Goal: Check status: Check status

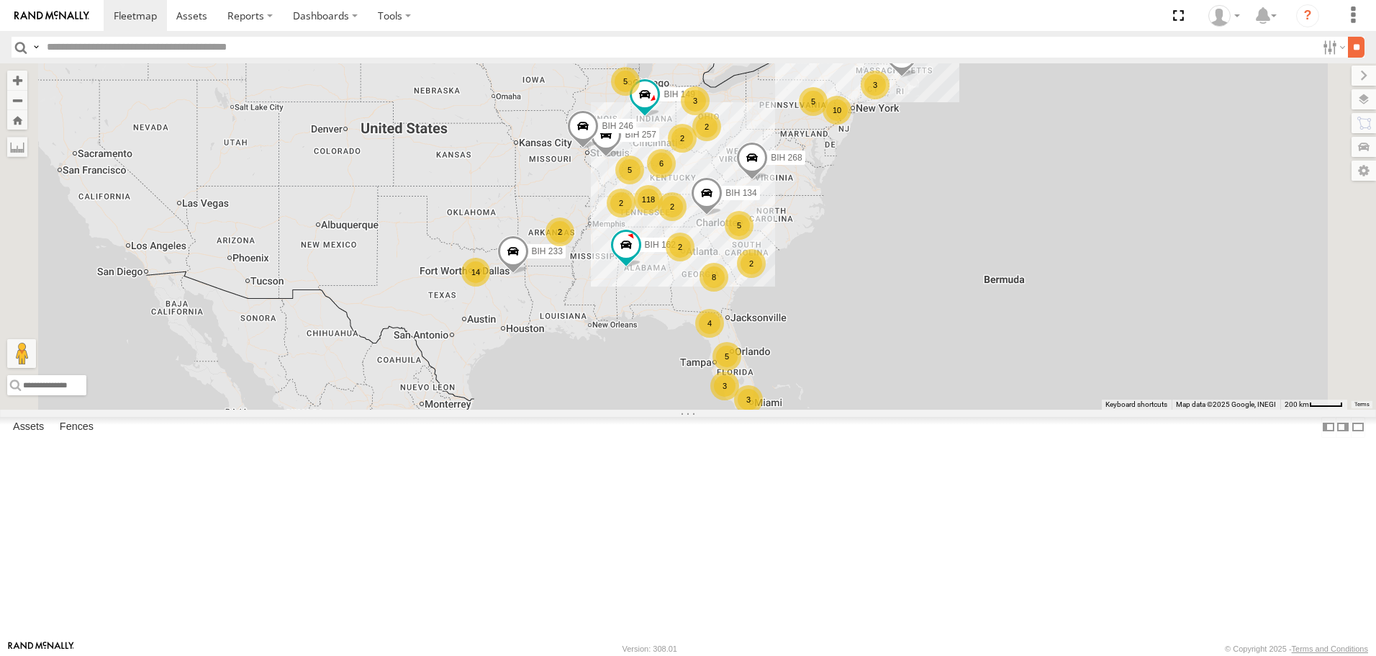
click at [1348, 52] on input "**" at bounding box center [1356, 47] width 17 height 21
click at [0, 0] on span "Asset" at bounding box center [0, 0] width 0 height 0
click at [0, 0] on span at bounding box center [0, 0] width 0 height 0
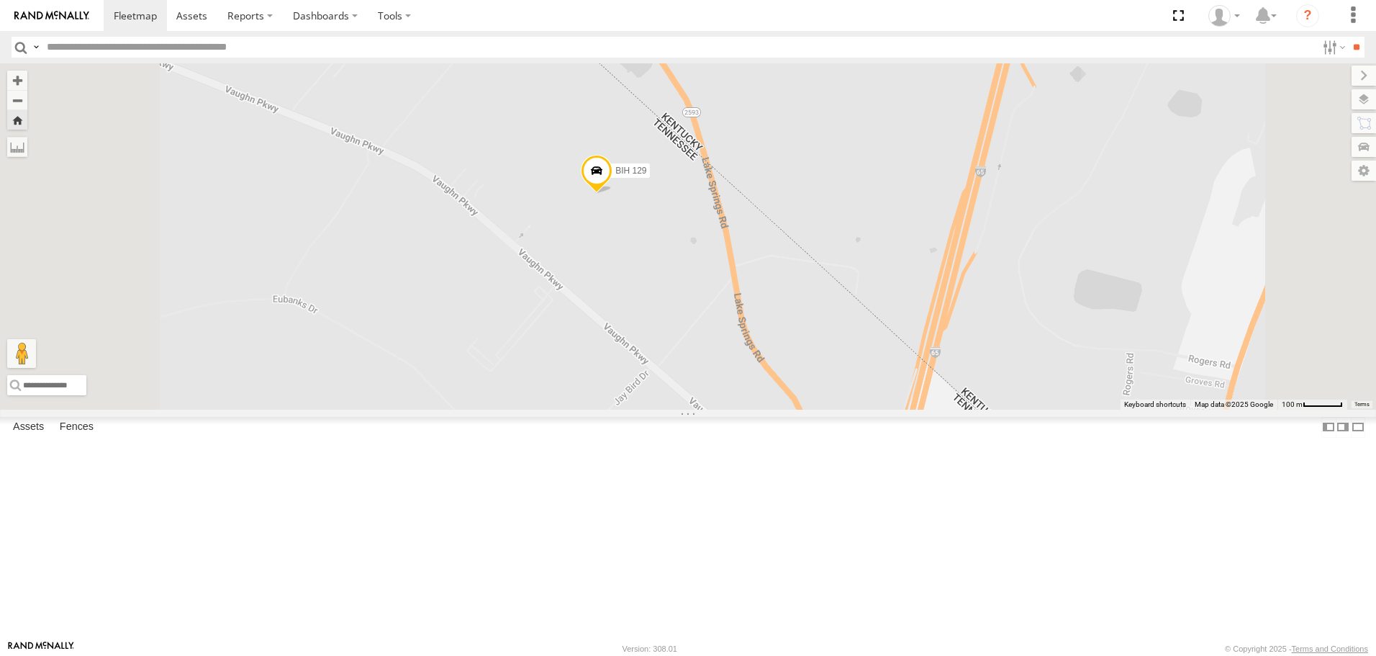
click at [613, 194] on span at bounding box center [597, 174] width 32 height 39
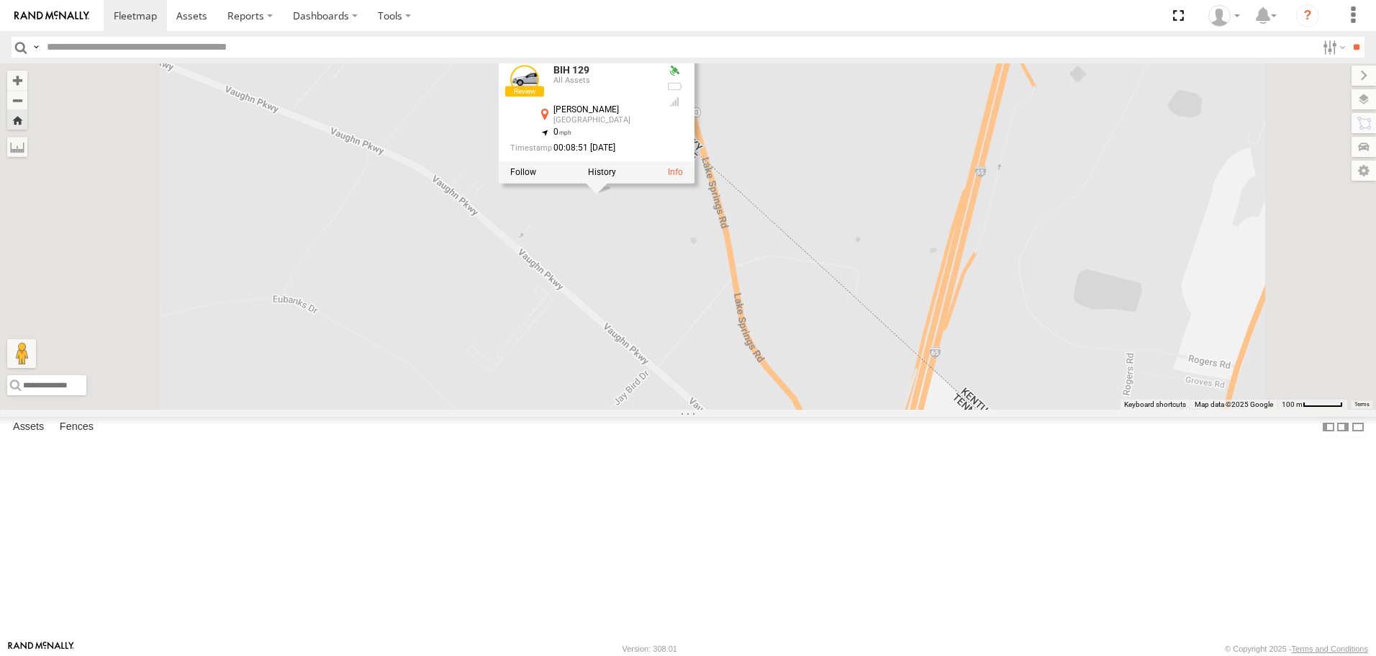
click at [1011, 217] on div "BIH 129 BIH 129 All Assets [PERSON_NAME] Portland 36.64287 , -86.58121 0 00:08:…" at bounding box center [688, 236] width 1376 height 346
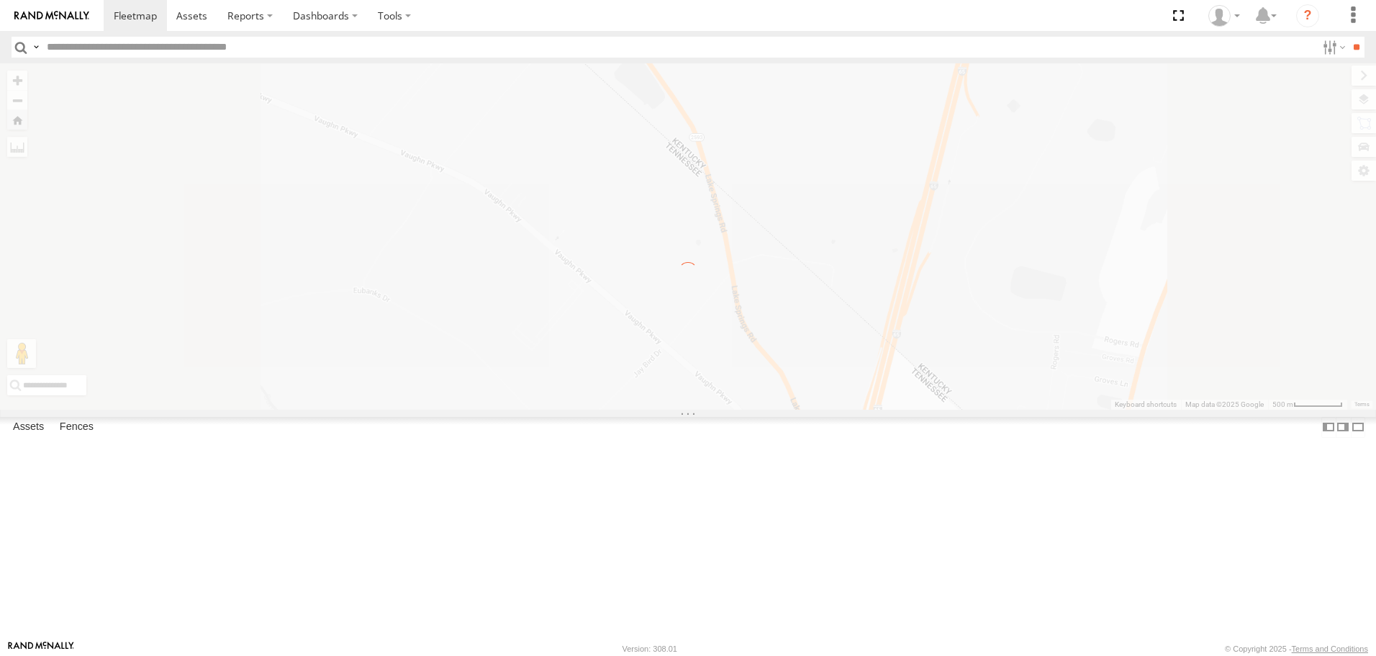
scroll to position [0, 0]
